Goal: Find specific page/section: Find specific page/section

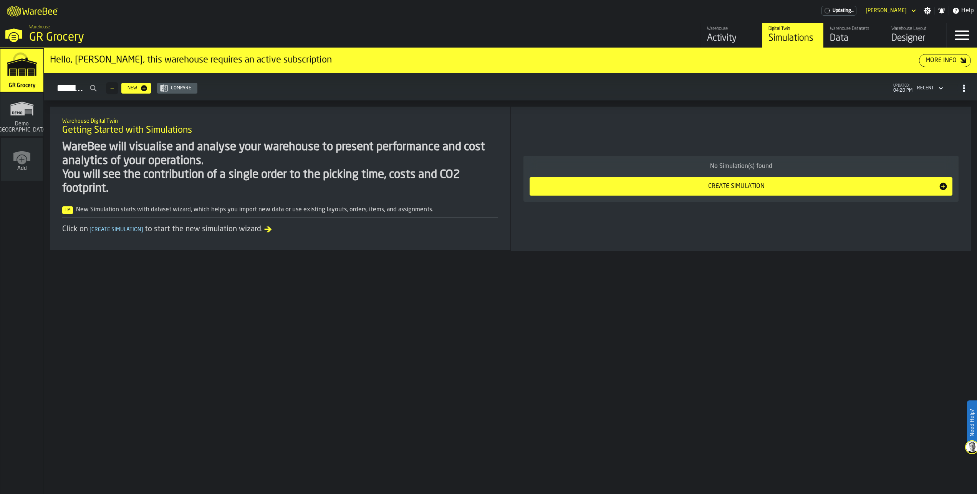
drag, startPoint x: 0, startPoint y: 0, endPoint x: 896, endPoint y: 31, distance: 896.6
click at [896, 31] on div "Warehouse Layout" at bounding box center [915, 28] width 49 height 5
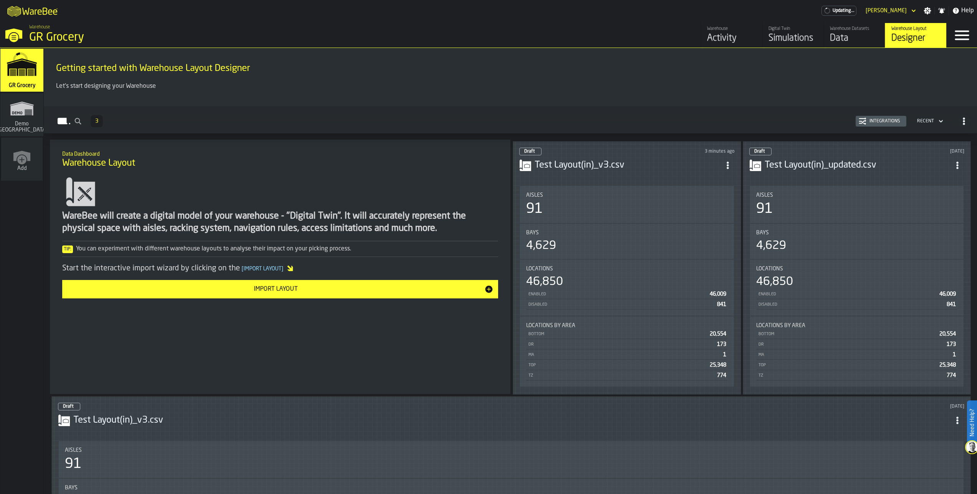
click at [589, 165] on h3 "Test Layout(in)_v3.csv" at bounding box center [627, 165] width 186 height 12
